Goal: Task Accomplishment & Management: Use online tool/utility

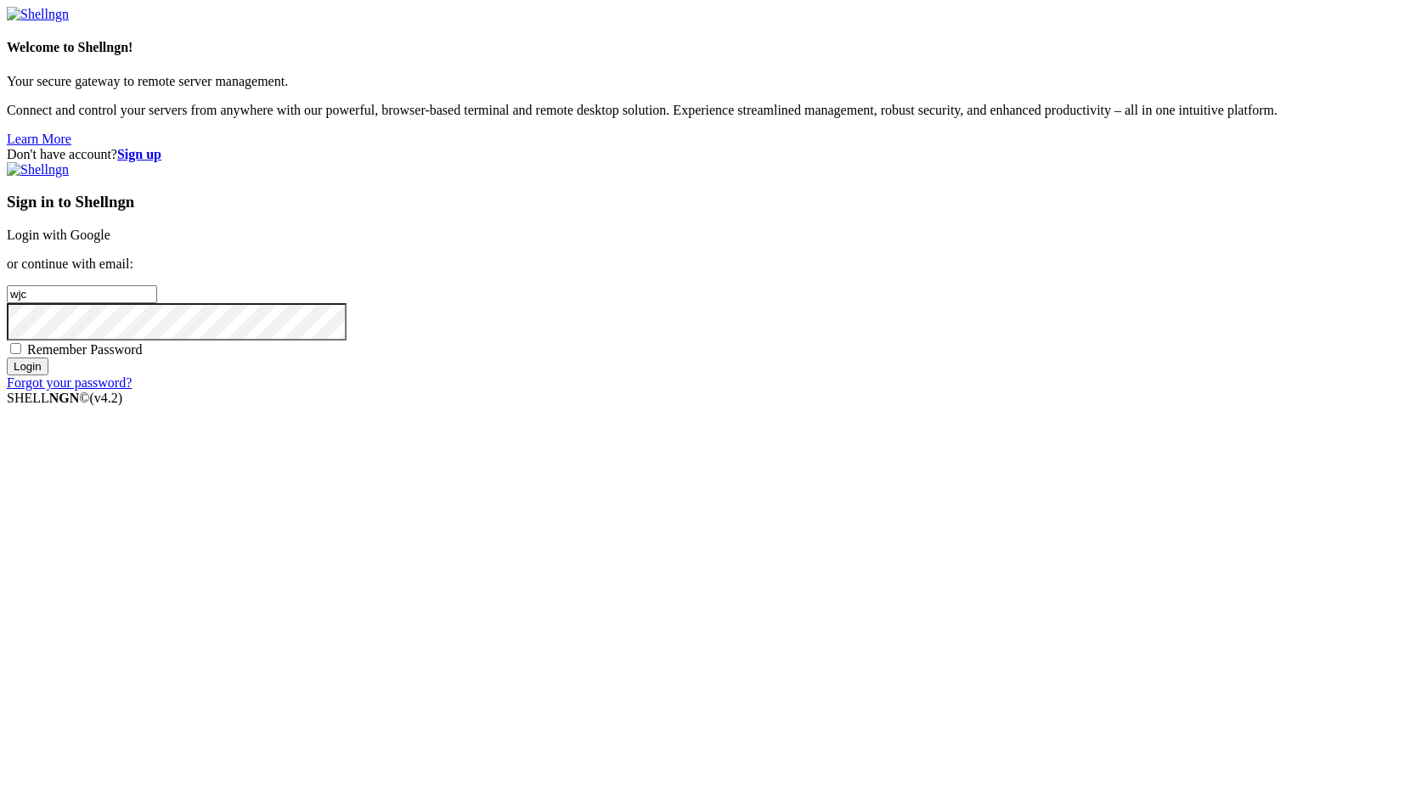
click at [921, 335] on div "Sign in to Shellngn Login with Google or continue with email: wjc Remember Pass…" at bounding box center [713, 276] width 1413 height 228
click at [110, 242] on link "Login with Google" at bounding box center [59, 235] width 104 height 14
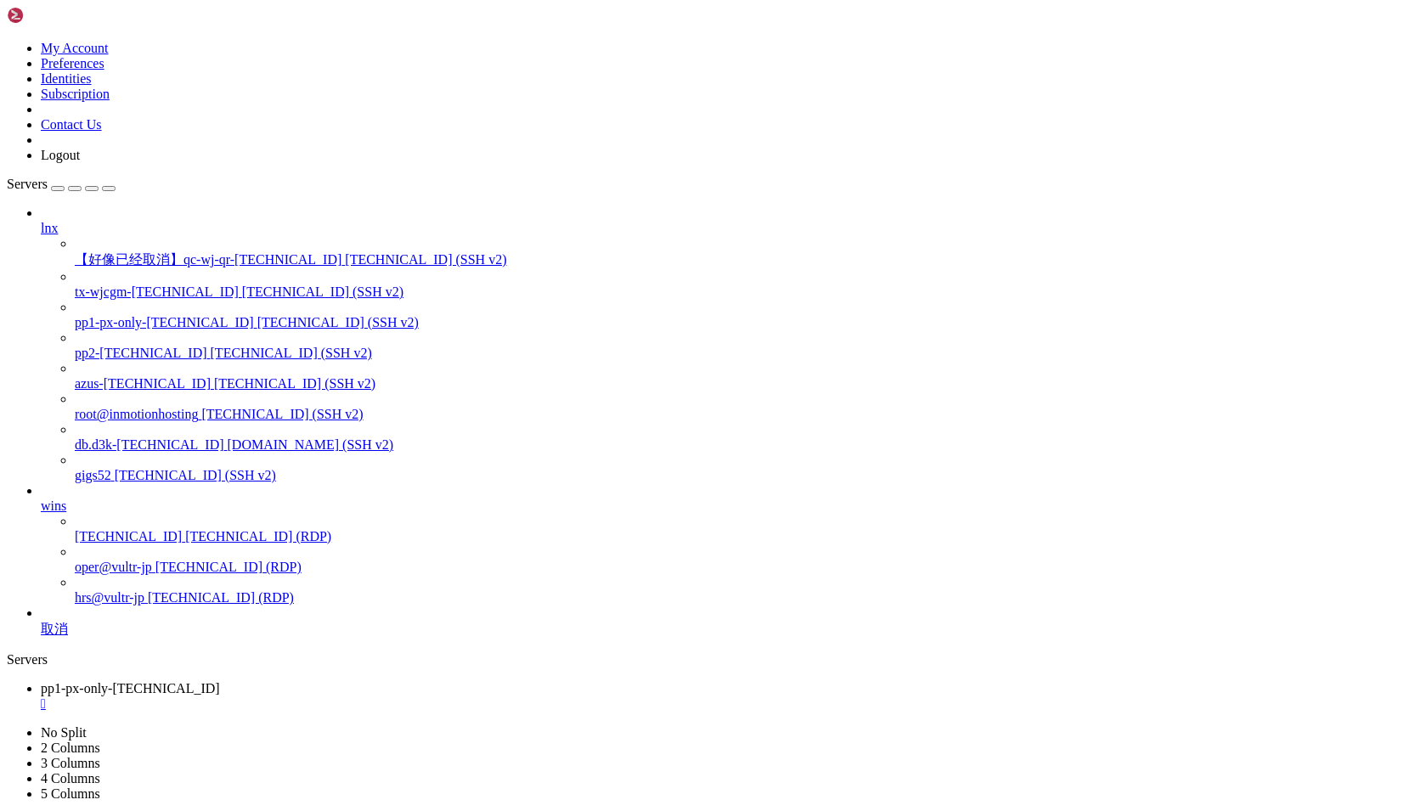
click at [136, 346] on span "pp2-[TECHNICAL_ID]" at bounding box center [141, 353] width 132 height 14
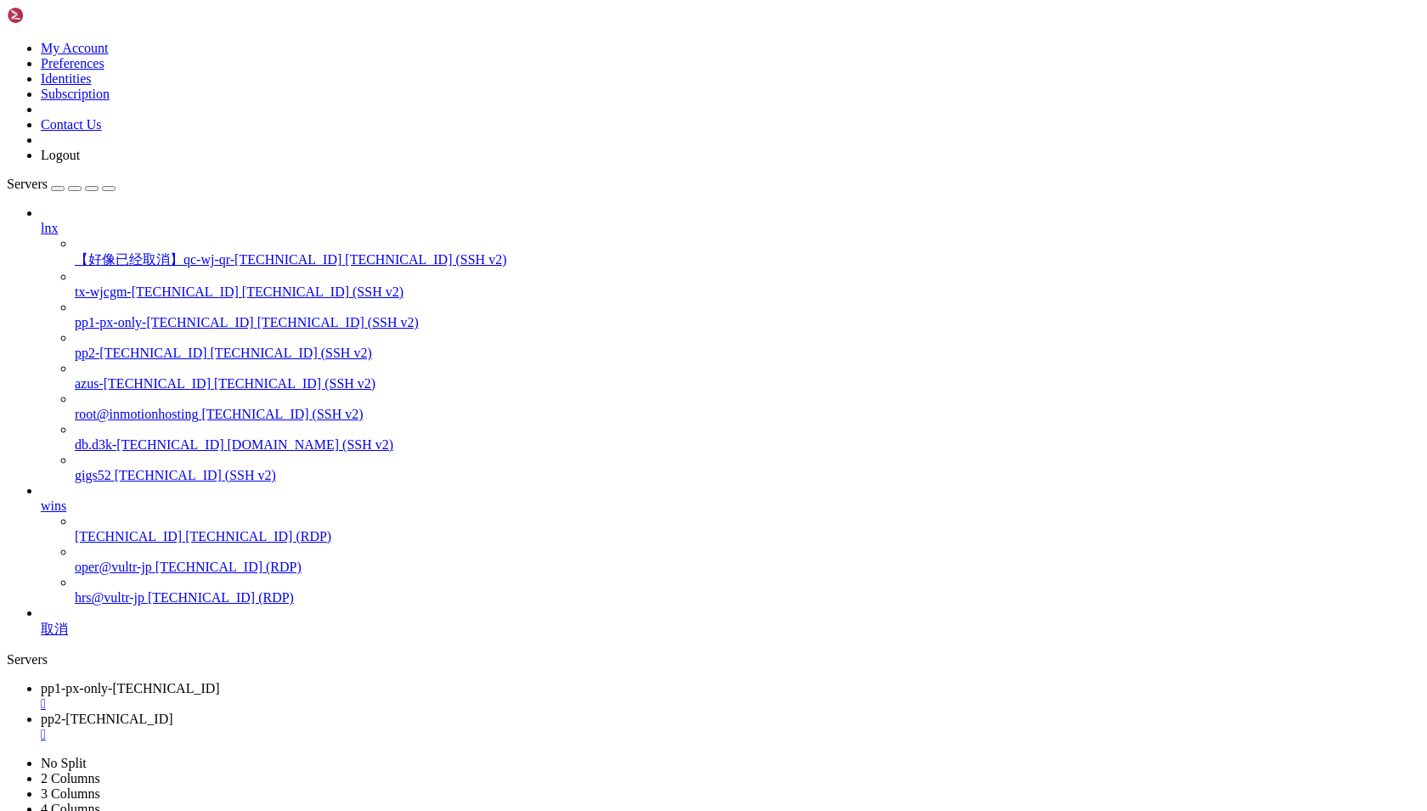
click at [220, 681] on span "pp1-px-only-[TECHNICAL_ID]" at bounding box center [130, 688] width 179 height 14
click at [173, 712] on span "pp2-[TECHNICAL_ID]" at bounding box center [107, 719] width 132 height 14
